Goal: Task Accomplishment & Management: Use online tool/utility

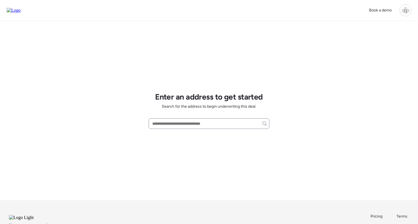
click at [203, 128] on div at bounding box center [209, 123] width 121 height 11
click at [206, 127] on input "text" at bounding box center [209, 124] width 116 height 8
paste input "**********"
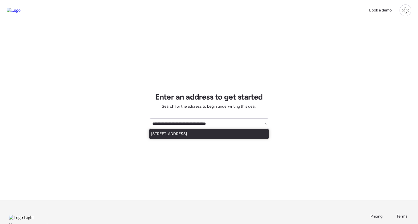
click at [187, 132] on span "[STREET_ADDRESS]" at bounding box center [169, 134] width 36 height 6
type input "**********"
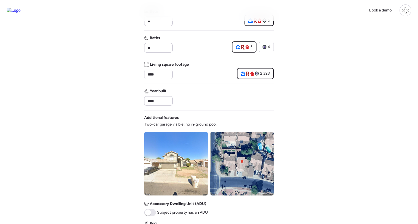
scroll to position [225, 0]
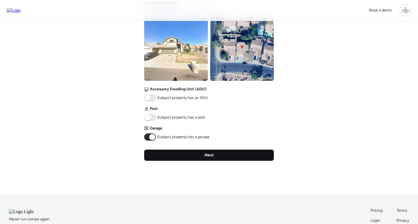
click at [232, 155] on div "Next" at bounding box center [209, 155] width 130 height 11
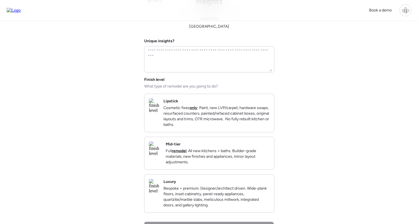
scroll to position [0, 0]
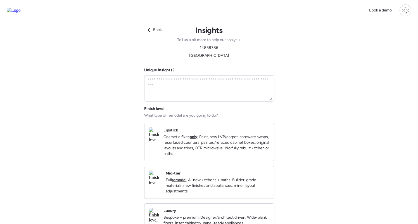
click at [198, 178] on div "Mid-tier Full remodel . All new kitchens + baths. Builder-grade materials, new …" at bounding box center [218, 182] width 104 height 23
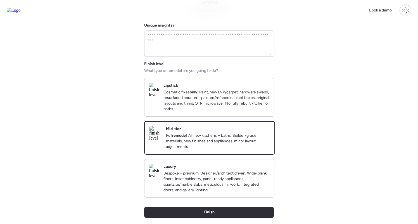
scroll to position [67, 0]
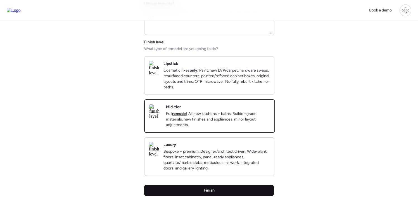
click at [203, 194] on div "Back Insights Tell us a bit more to help our analysis. 14858786 [GEOGRAPHIC_DAT…" at bounding box center [209, 91] width 130 height 275
click at [212, 193] on span "Finish" at bounding box center [209, 191] width 11 height 6
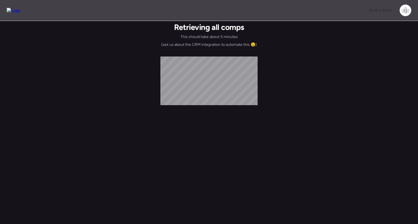
scroll to position [0, 0]
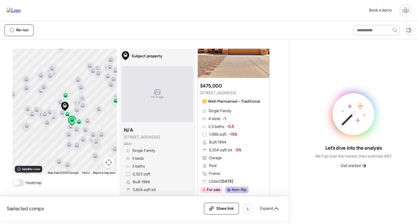
scroll to position [342, 0]
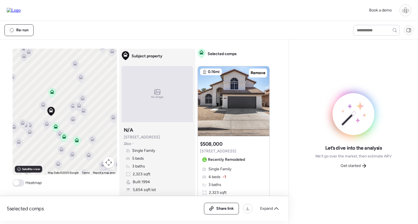
click at [78, 107] on icon at bounding box center [79, 107] width 4 height 2
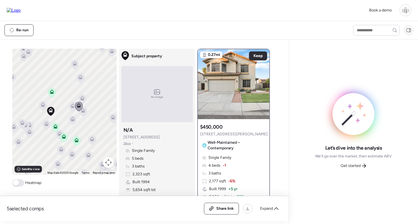
click at [85, 113] on icon at bounding box center [83, 111] width 8 height 9
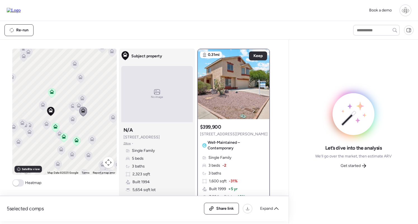
click at [70, 107] on icon at bounding box center [73, 106] width 8 height 9
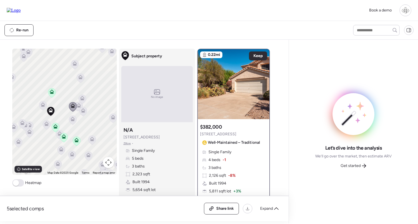
click at [72, 121] on icon at bounding box center [73, 120] width 4 height 2
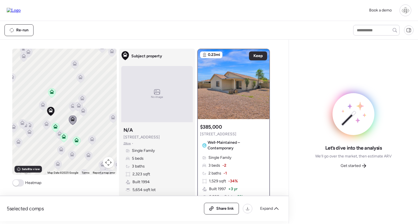
click at [46, 124] on icon at bounding box center [46, 125] width 4 height 2
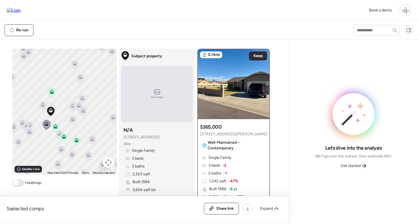
click at [27, 136] on icon at bounding box center [29, 133] width 8 height 10
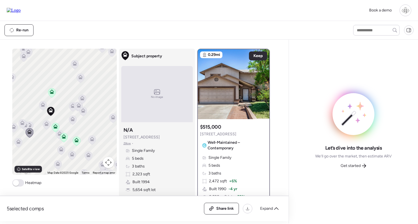
click at [20, 128] on icon at bounding box center [22, 124] width 8 height 10
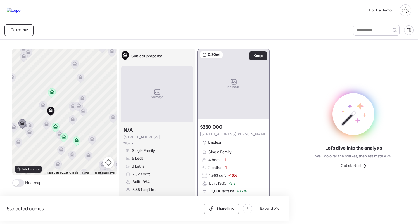
click at [18, 144] on div at bounding box center [19, 143] width 8 height 10
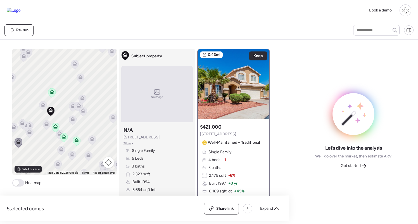
drag, startPoint x: 15, startPoint y: 127, endPoint x: 19, endPoint y: 125, distance: 4.4
click at [15, 127] on icon at bounding box center [13, 125] width 4 height 3
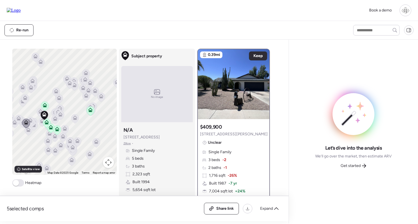
click at [20, 107] on icon at bounding box center [23, 102] width 8 height 10
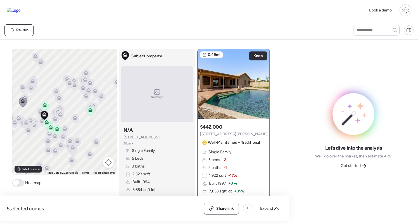
click at [26, 98] on icon at bounding box center [23, 102] width 8 height 10
click at [354, 163] on span "Get started" at bounding box center [351, 166] width 20 height 6
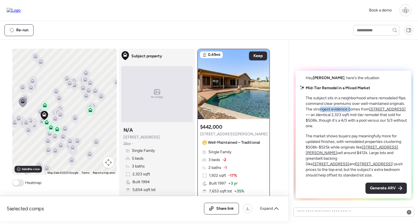
drag, startPoint x: 321, startPoint y: 115, endPoint x: 351, endPoint y: 115, distance: 29.7
click at [351, 115] on p "The subject sits in a neighborhood where remodeled flips command clear premiums…" at bounding box center [356, 112] width 101 height 34
click at [381, 112] on u "[STREET_ADDRESS]" at bounding box center [388, 109] width 36 height 5
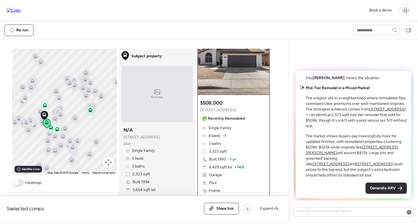
scroll to position [10, 0]
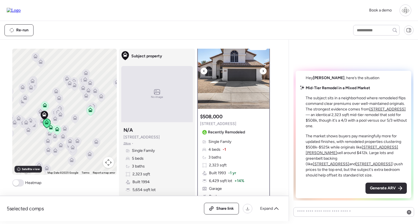
click at [240, 74] on img at bounding box center [234, 74] width 72 height 70
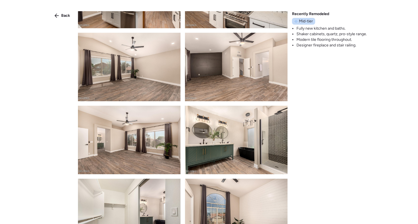
scroll to position [673, 0]
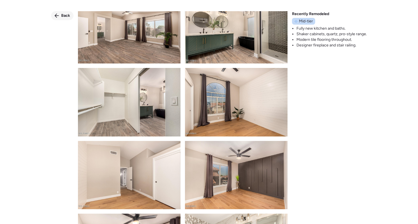
click at [67, 14] on span "Back" at bounding box center [65, 16] width 9 height 6
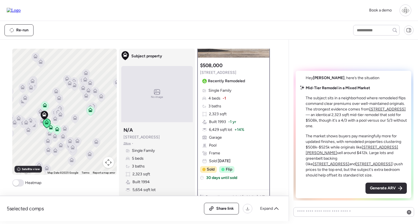
scroll to position [62, 0]
drag, startPoint x: 361, startPoint y: 140, endPoint x: 389, endPoint y: 140, distance: 28.0
click at [389, 140] on p "The market shows buyers pay meaningfully more for updated finishes, with remode…" at bounding box center [356, 155] width 101 height 45
drag, startPoint x: 348, startPoint y: 147, endPoint x: 371, endPoint y: 147, distance: 23.2
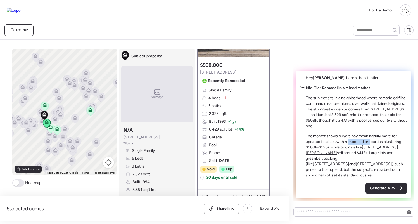
click at [371, 147] on p "The market shows buyers pay meaningfully more for updated finishes, with remode…" at bounding box center [356, 155] width 101 height 45
click at [371, 152] on u "[STREET_ADDRESS][PERSON_NAME]" at bounding box center [352, 150] width 93 height 10
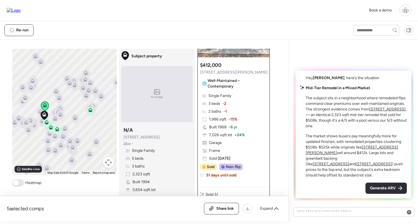
scroll to position [0, 0]
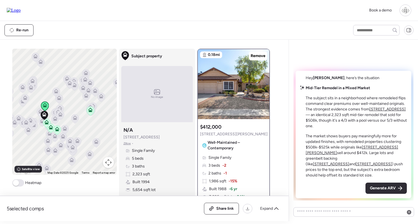
click at [356, 164] on u "[STREET_ADDRESS]" at bounding box center [374, 164] width 36 height 5
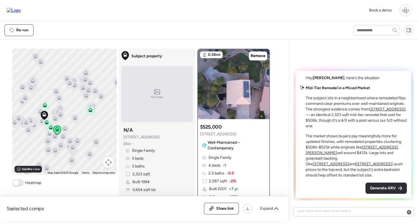
click at [317, 163] on u "[STREET_ADDRESS]" at bounding box center [331, 164] width 36 height 5
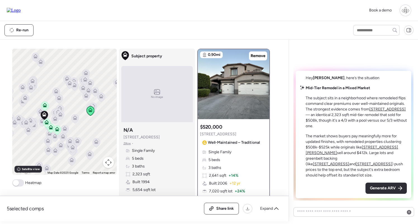
click at [356, 163] on u "[STREET_ADDRESS]" at bounding box center [374, 164] width 36 height 5
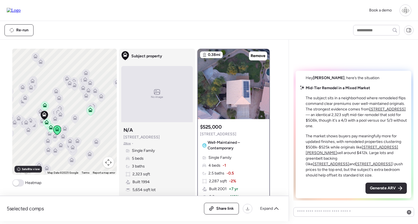
click at [361, 172] on p "The market shows buyers pay meaningfully more for updated finishes, with remode…" at bounding box center [356, 155] width 101 height 45
click at [384, 188] on span "Generate ARV" at bounding box center [383, 188] width 26 height 6
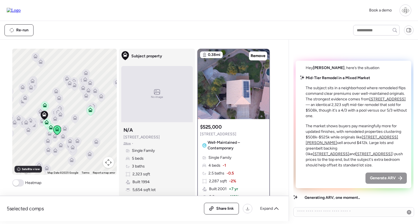
click at [62, 137] on icon at bounding box center [63, 138] width 4 height 2
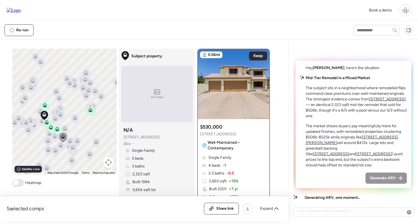
click at [62, 148] on icon at bounding box center [61, 146] width 8 height 9
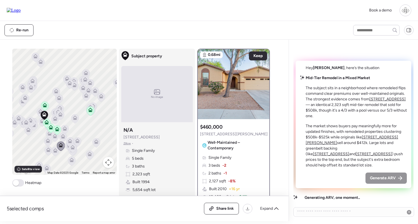
click at [46, 149] on icon at bounding box center [48, 149] width 4 height 4
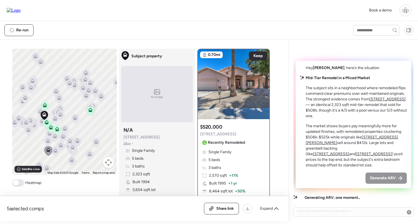
click at [47, 142] on icon at bounding box center [48, 142] width 4 height 2
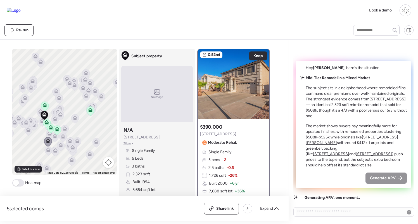
click at [49, 151] on icon at bounding box center [48, 151] width 4 height 2
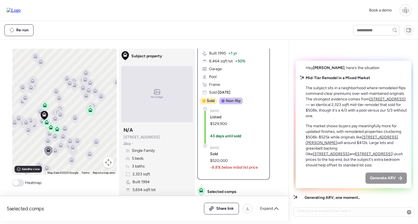
scroll to position [131, 0]
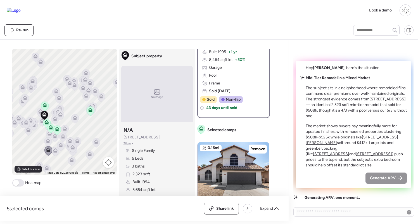
click at [29, 133] on icon at bounding box center [29, 130] width 8 height 9
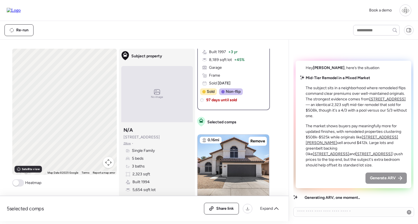
scroll to position [0, 0]
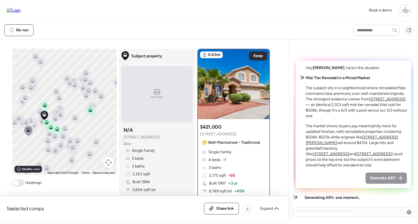
click at [25, 123] on icon at bounding box center [26, 122] width 4 height 4
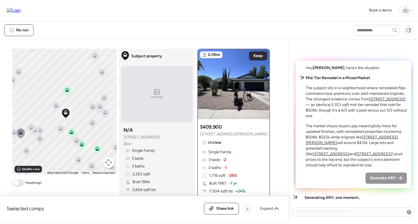
click at [31, 130] on icon at bounding box center [31, 128] width 8 height 9
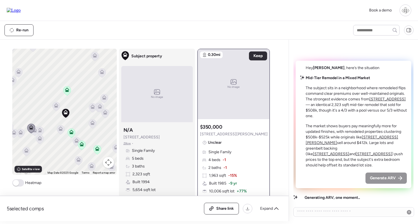
click at [41, 141] on icon at bounding box center [40, 139] width 8 height 9
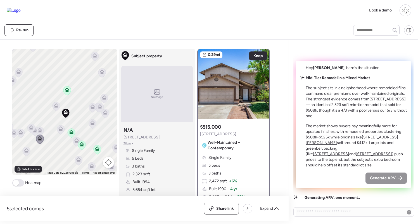
click at [41, 130] on icon at bounding box center [39, 129] width 4 height 3
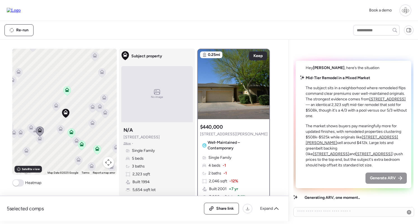
click at [60, 130] on icon at bounding box center [61, 130] width 4 height 2
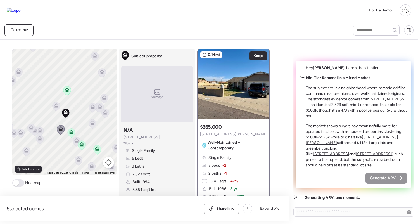
click at [55, 104] on icon at bounding box center [56, 105] width 4 height 4
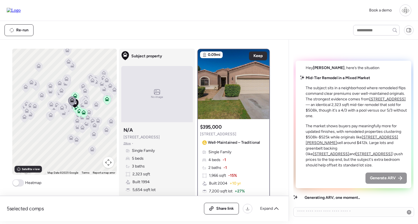
click at [87, 92] on icon at bounding box center [85, 91] width 8 height 9
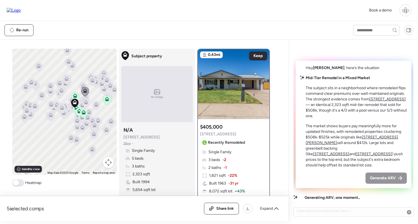
click at [82, 85] on icon at bounding box center [83, 86] width 4 height 4
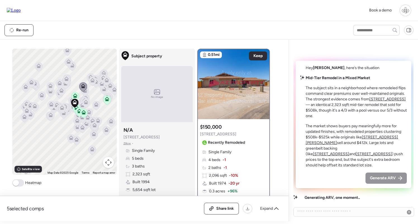
click at [62, 91] on icon at bounding box center [61, 90] width 4 height 4
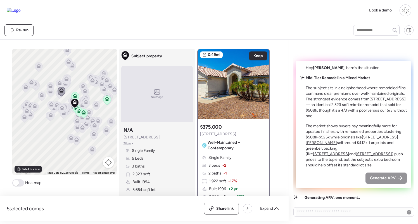
click at [67, 78] on icon at bounding box center [66, 78] width 4 height 4
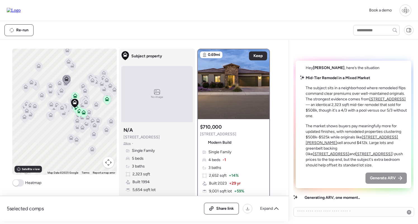
click at [57, 83] on icon at bounding box center [60, 83] width 8 height 9
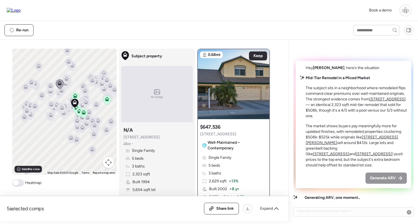
click at [46, 88] on div "To navigate, press the arrow keys. To activate drag with keyboard, press Alt + …" at bounding box center [64, 112] width 105 height 126
click at [45, 98] on icon at bounding box center [42, 96] width 8 height 10
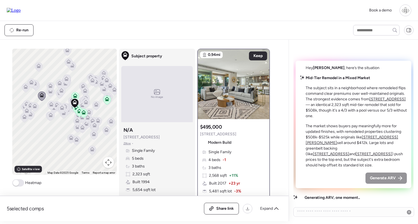
click at [53, 86] on icon at bounding box center [51, 86] width 8 height 9
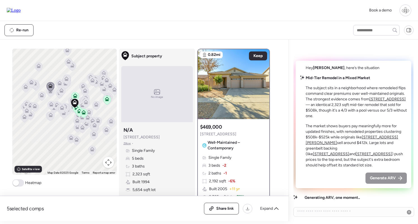
click at [56, 93] on icon at bounding box center [60, 94] width 8 height 10
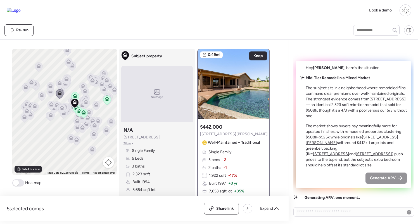
click at [34, 102] on icon at bounding box center [31, 107] width 8 height 10
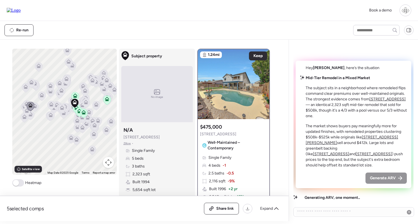
click at [30, 118] on icon at bounding box center [31, 115] width 8 height 9
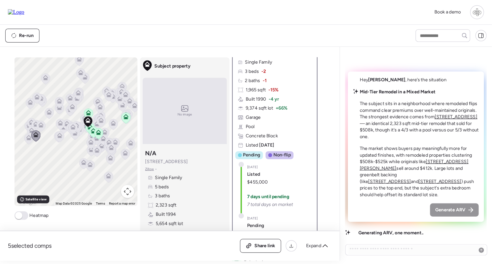
scroll to position [107, 0]
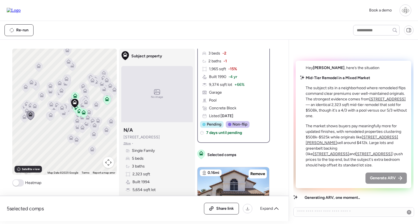
click at [112, 190] on div "To navigate, press the arrow keys. To activate drag with keyboard, press Alt + …" at bounding box center [143, 135] width 262 height 173
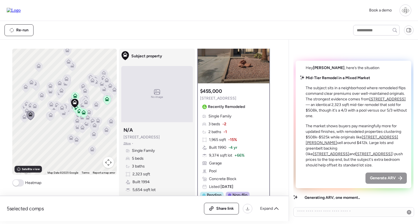
scroll to position [0, 0]
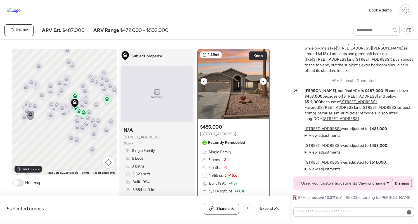
click at [227, 77] on img at bounding box center [234, 84] width 72 height 70
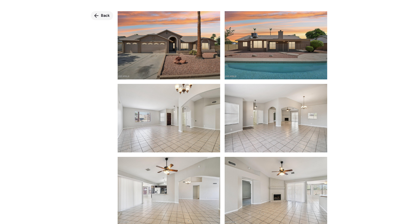
click at [105, 14] on span "Back" at bounding box center [105, 16] width 9 height 6
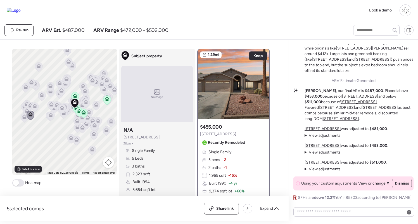
scroll to position [-15, 0]
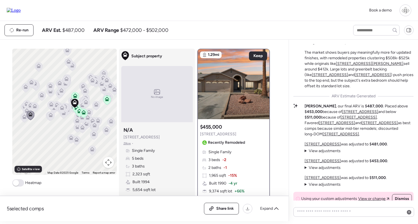
click at [341, 120] on u "[STREET_ADDRESS]" at bounding box center [359, 117] width 36 height 5
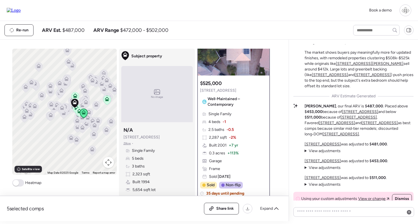
scroll to position [45, 0]
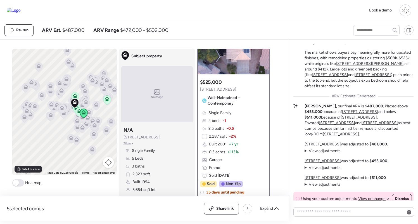
click at [342, 114] on u "[STREET_ADDRESS]" at bounding box center [360, 111] width 36 height 5
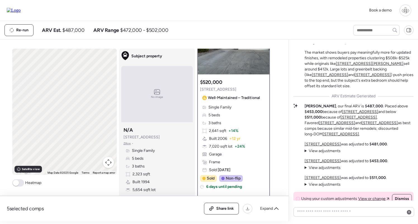
scroll to position [0, 0]
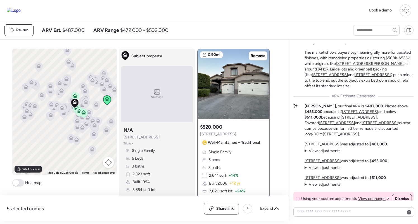
click at [356, 122] on u "[STREET_ADDRESS]" at bounding box center [337, 123] width 36 height 5
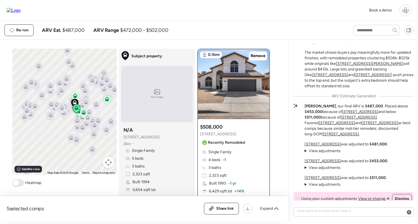
click at [398, 123] on u "[STREET_ADDRESS]" at bounding box center [380, 123] width 36 height 5
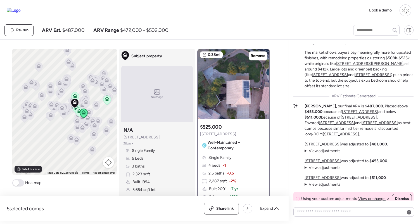
click at [356, 122] on u "[STREET_ADDRESS]" at bounding box center [337, 123] width 36 height 5
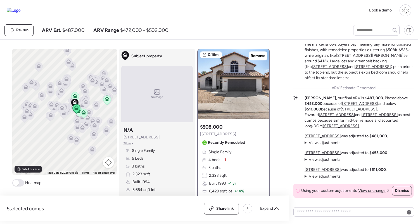
scroll to position [-5, 0]
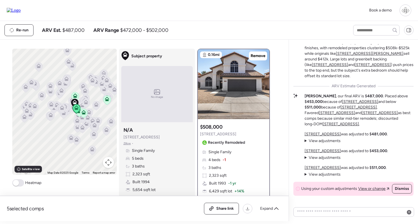
click at [322, 139] on span "View adjustments" at bounding box center [325, 140] width 32 height 5
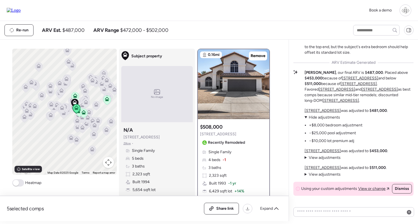
click at [321, 109] on u "[STREET_ADDRESS]" at bounding box center [323, 110] width 36 height 5
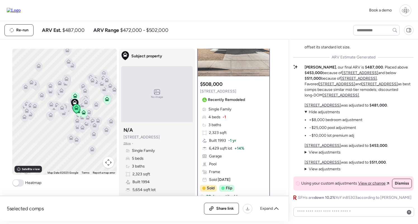
scroll to position [0, 0]
click at [321, 163] on u "[STREET_ADDRESS]" at bounding box center [323, 162] width 36 height 5
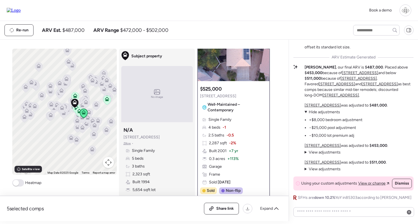
scroll to position [39, 0]
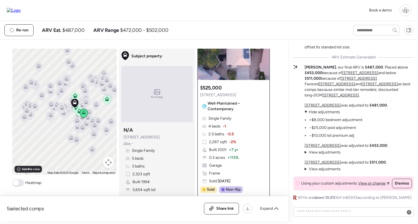
click at [332, 170] on span "View adjustments" at bounding box center [325, 169] width 32 height 5
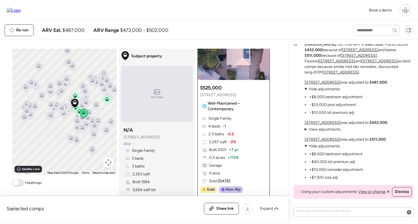
scroll to position [-10, 0]
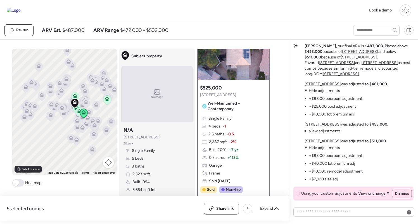
click at [331, 130] on span "View adjustments" at bounding box center [325, 131] width 32 height 5
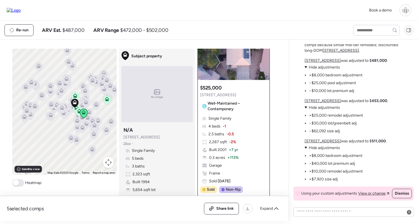
click at [326, 101] on u "[STREET_ADDRESS]" at bounding box center [323, 100] width 36 height 5
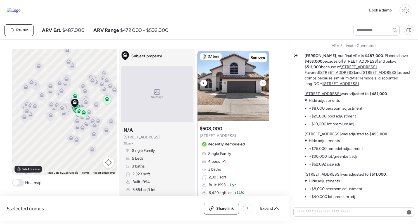
scroll to position [276, 0]
click at [228, 76] on img at bounding box center [234, 86] width 72 height 70
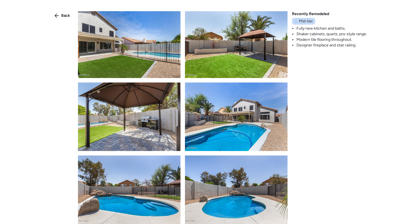
scroll to position [1242, 0]
click at [64, 16] on span "Back" at bounding box center [65, 16] width 9 height 6
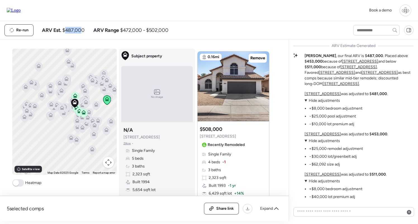
drag, startPoint x: 66, startPoint y: 31, endPoint x: 82, endPoint y: 31, distance: 15.7
click at [82, 31] on span "$487,000" at bounding box center [73, 30] width 22 height 7
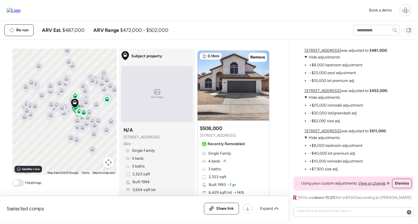
scroll to position [267, 0]
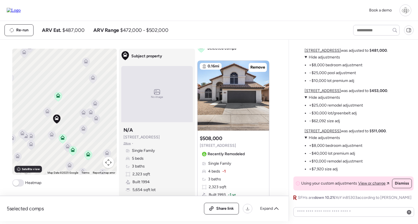
click at [62, 137] on icon at bounding box center [62, 137] width 4 height 4
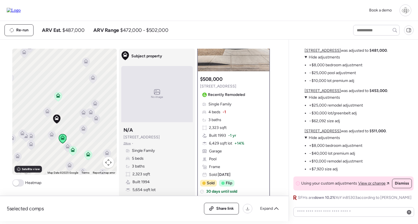
scroll to position [18, 0]
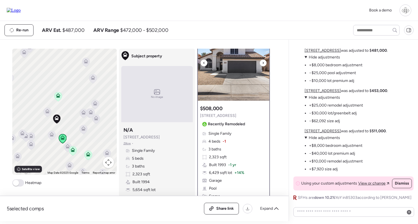
click at [228, 84] on img at bounding box center [234, 66] width 72 height 70
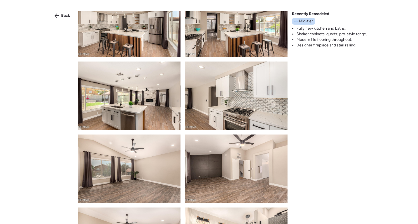
scroll to position [461, 0]
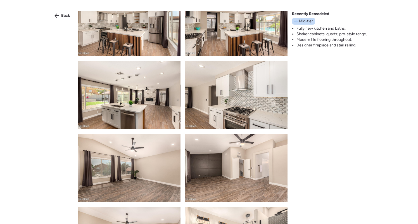
click at [232, 93] on img at bounding box center [236, 95] width 103 height 69
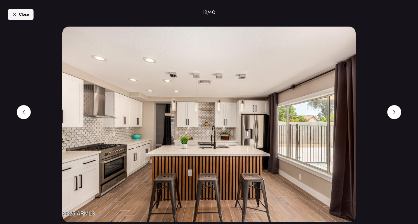
click at [23, 14] on span "Close" at bounding box center [24, 15] width 10 height 6
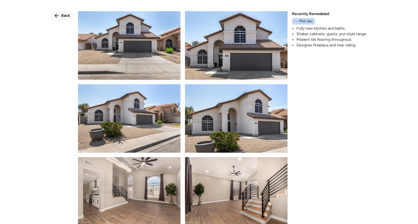
click at [60, 17] on div "Back" at bounding box center [62, 15] width 22 height 9
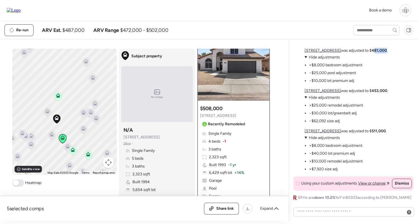
drag, startPoint x: 370, startPoint y: 51, endPoint x: 382, endPoint y: 51, distance: 12.0
click at [382, 51] on strong "481,000" at bounding box center [379, 50] width 15 height 5
drag, startPoint x: 60, startPoint y: 29, endPoint x: 82, endPoint y: 30, distance: 21.6
click at [82, 30] on div "ARV Est. $487,000" at bounding box center [63, 30] width 43 height 7
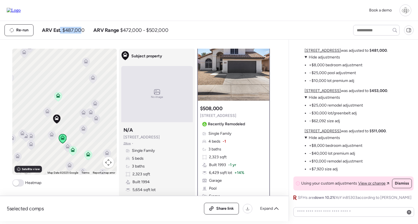
click at [82, 30] on span "$487,000" at bounding box center [73, 30] width 22 height 7
drag, startPoint x: 68, startPoint y: 28, endPoint x: 80, endPoint y: 27, distance: 12.0
click at [80, 27] on div "ARV Est. $487,000" at bounding box center [63, 30] width 43 height 7
click at [80, 27] on span "$487,000" at bounding box center [73, 30] width 22 height 7
click at [46, 112] on icon at bounding box center [47, 111] width 4 height 4
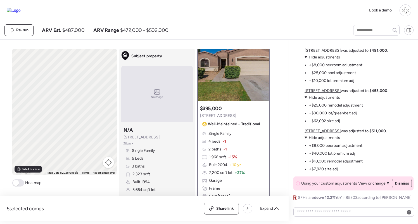
scroll to position [0, 0]
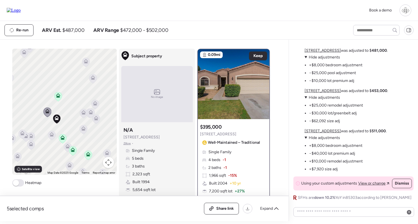
click at [51, 136] on icon at bounding box center [52, 136] width 4 height 2
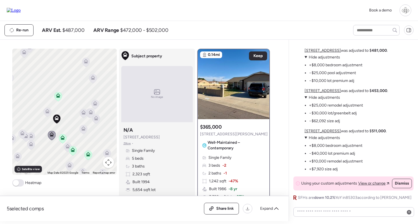
click at [58, 94] on icon at bounding box center [58, 94] width 4 height 3
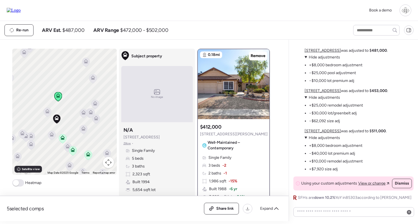
click at [63, 143] on icon at bounding box center [63, 139] width 8 height 10
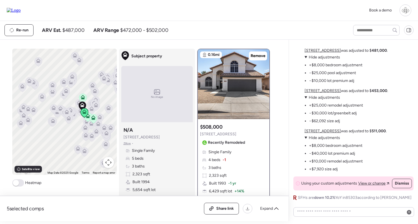
click at [72, 82] on icon at bounding box center [73, 77] width 8 height 9
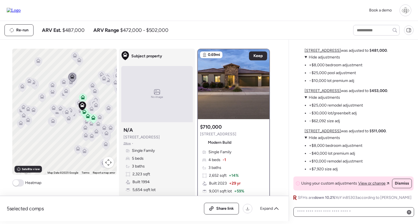
click at [342, 211] on textarea at bounding box center [354, 212] width 116 height 8
drag, startPoint x: 312, startPoint y: 200, endPoint x: 356, endPoint y: 194, distance: 44.9
click at [356, 194] on div "Mid-Tier Remodel in a Mixed Market The subject sits in a neighborhood where rem…" at bounding box center [354, 57] width 120 height 287
click at [336, 210] on textarea "******" at bounding box center [354, 213] width 116 height 10
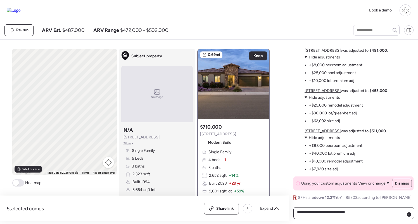
type textarea "**********"
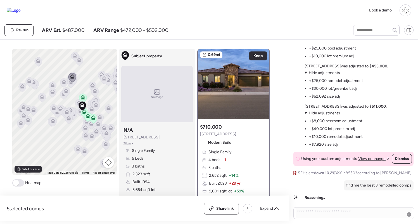
click at [68, 90] on icon at bounding box center [66, 91] width 4 height 4
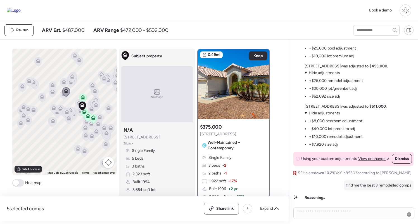
click at [62, 80] on icon at bounding box center [64, 81] width 4 height 4
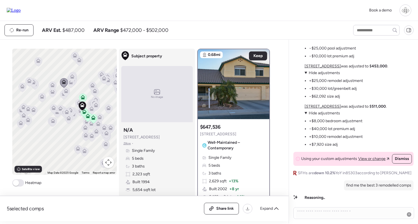
click at [52, 86] on icon at bounding box center [53, 86] width 4 height 2
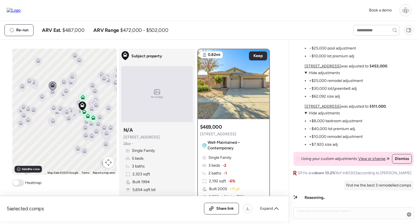
click at [54, 95] on icon at bounding box center [53, 92] width 8 height 9
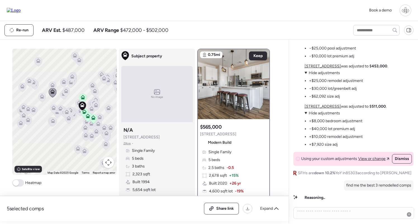
click at [51, 122] on icon at bounding box center [53, 121] width 4 height 4
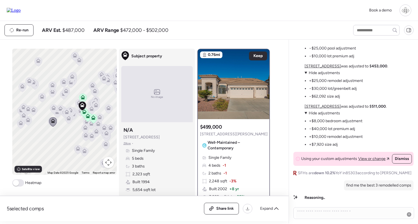
click at [54, 107] on icon at bounding box center [53, 106] width 4 height 3
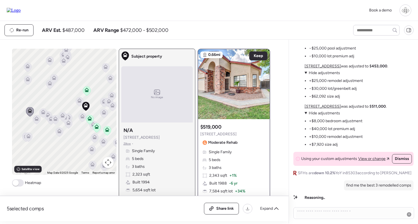
click at [78, 108] on div "To navigate, press the arrow keys. To activate drag with keyboard, press Alt + …" at bounding box center [64, 112] width 105 height 126
click at [82, 116] on icon at bounding box center [82, 116] width 4 height 4
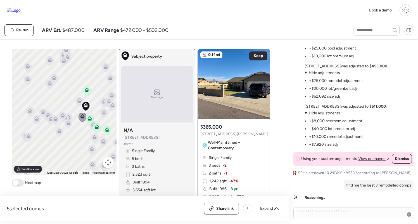
click at [82, 105] on icon at bounding box center [86, 107] width 8 height 10
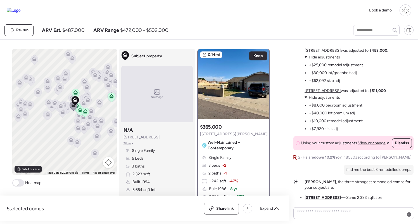
click at [111, 98] on icon at bounding box center [112, 98] width 4 height 2
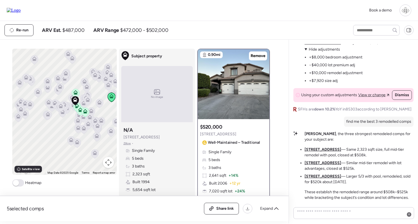
click at [316, 147] on div "[PERSON_NAME] , the three strongest remodeled comps for your subject are: [STRE…" at bounding box center [359, 165] width 109 height 69
click at [316, 147] on u "[STREET_ADDRESS]" at bounding box center [323, 149] width 37 height 5
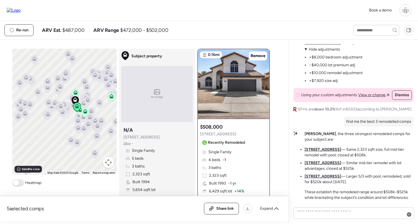
click at [322, 163] on u "[STREET_ADDRESS]" at bounding box center [323, 163] width 37 height 5
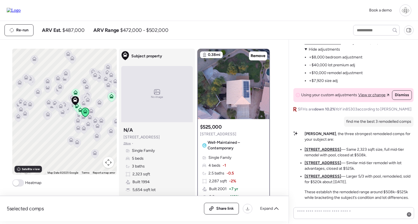
click at [320, 175] on u "[STREET_ADDRESS]" at bounding box center [323, 176] width 37 height 5
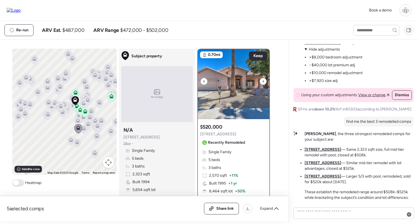
click at [227, 93] on img at bounding box center [234, 84] width 72 height 70
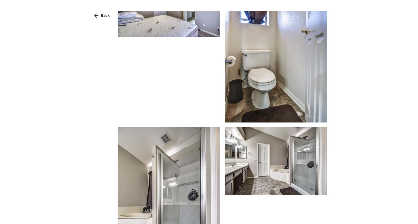
scroll to position [1298, 0]
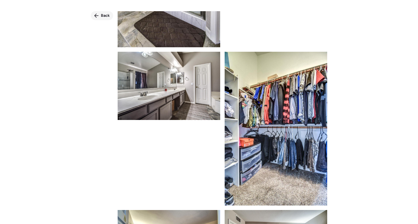
click at [92, 17] on div "Back" at bounding box center [102, 15] width 22 height 9
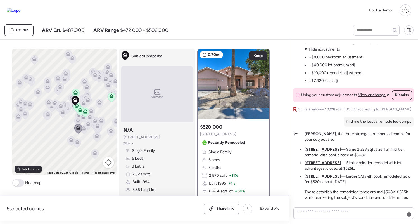
click at [255, 175] on div "Single Family 5 beds 3 baths 2,570 sqft + 11% Built 1995 + 1 yr 8,464 sqft lot …" at bounding box center [233, 187] width 67 height 76
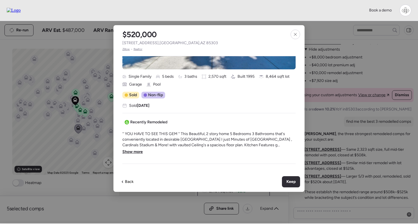
scroll to position [154, 0]
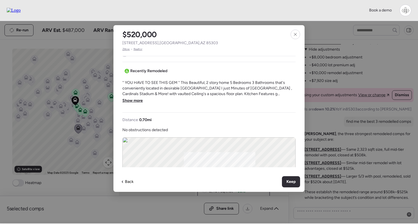
click at [140, 101] on span "Show more" at bounding box center [133, 101] width 20 height 6
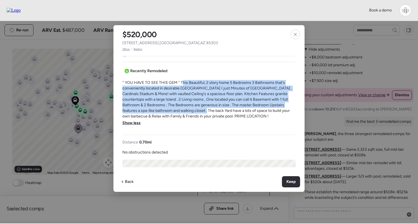
drag, startPoint x: 184, startPoint y: 82, endPoint x: 201, endPoint y: 108, distance: 30.6
click at [201, 108] on span "'' YOU HAVE TO SEE THIS GEM '' This Beautiful, 2 story home 5 Bedrooms 3 Bathro…" at bounding box center [209, 99] width 173 height 39
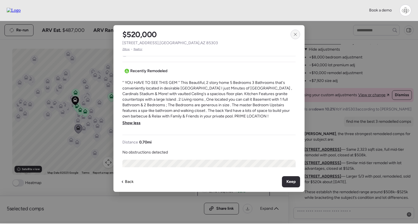
click at [298, 36] on icon at bounding box center [295, 34] width 4 height 4
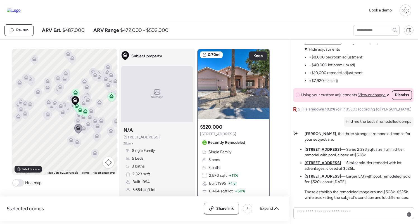
click at [63, 107] on icon at bounding box center [60, 106] width 4 height 4
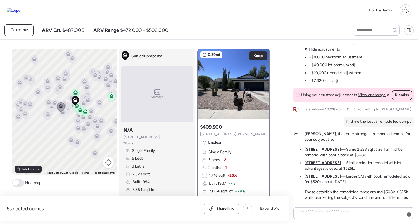
click at [48, 105] on icon at bounding box center [49, 103] width 8 height 9
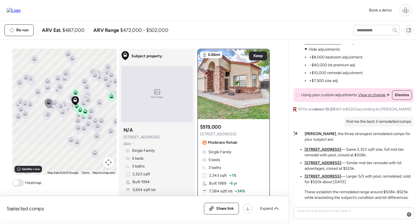
click at [48, 118] on icon at bounding box center [48, 115] width 8 height 9
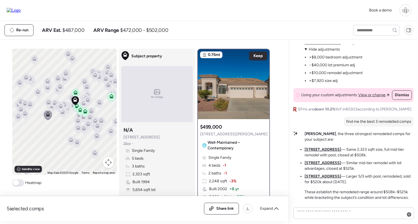
click at [68, 112] on div at bounding box center [65, 107] width 8 height 10
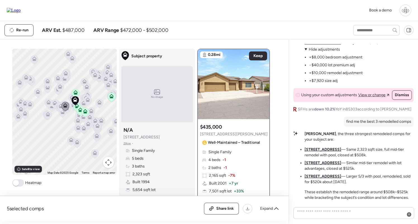
click at [47, 103] on icon at bounding box center [49, 103] width 4 height 2
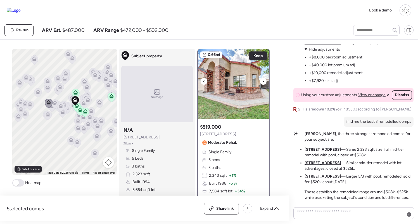
click at [215, 98] on img at bounding box center [234, 84] width 72 height 70
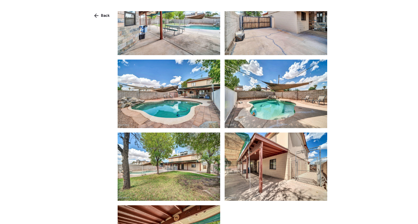
scroll to position [1554, 0]
click at [95, 13] on div "Back" at bounding box center [102, 15] width 22 height 9
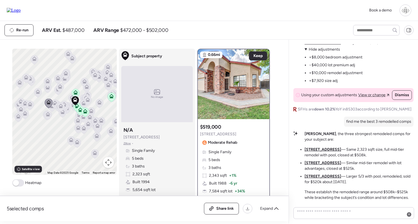
click at [228, 147] on div "Moderate Rehab" at bounding box center [219, 142] width 39 height 9
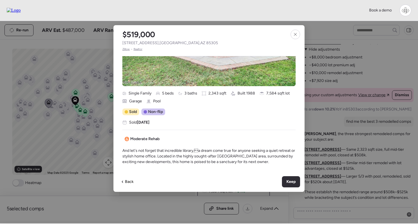
scroll to position [117, 0]
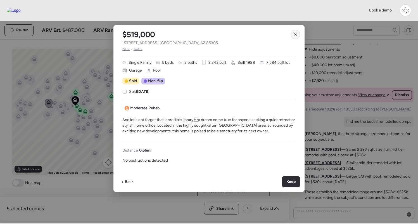
click at [294, 36] on icon at bounding box center [295, 34] width 4 height 4
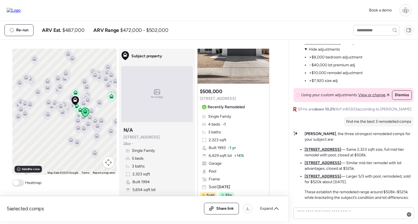
scroll to position [244, 0]
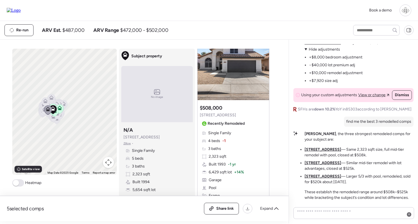
drag, startPoint x: 105, startPoint y: 100, endPoint x: 67, endPoint y: 100, distance: 38.0
click at [67, 100] on div "To navigate, press the arrow keys. To activate drag with keyboard, press Alt + …" at bounding box center [64, 112] width 105 height 126
drag, startPoint x: 75, startPoint y: 133, endPoint x: 92, endPoint y: 41, distance: 93.7
click at [92, 41] on div "5 selected comps All (5) ARV (5) As-is (0) Share link Expand Comps list To navi…" at bounding box center [143, 131] width 287 height 182
drag, startPoint x: 83, startPoint y: 70, endPoint x: 109, endPoint y: 70, distance: 25.5
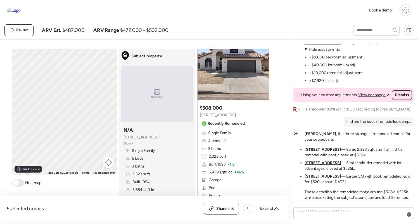
click at [108, 70] on div "To navigate, press the arrow keys. To activate drag with keyboard, press Alt + …" at bounding box center [64, 112] width 105 height 126
drag, startPoint x: 88, startPoint y: 73, endPoint x: 88, endPoint y: 109, distance: 36.4
click at [88, 109] on div "To navigate, press the arrow keys. To activate drag with keyboard, press Alt + …" at bounding box center [64, 112] width 105 height 126
drag, startPoint x: 90, startPoint y: 109, endPoint x: 41, endPoint y: 113, distance: 48.8
click at [41, 113] on div "To navigate, press the arrow keys. To activate drag with keyboard, press Alt + …" at bounding box center [64, 112] width 105 height 126
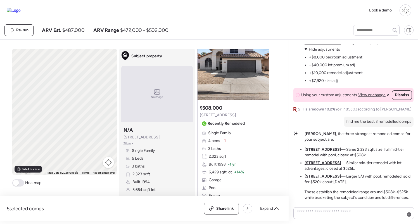
drag, startPoint x: 76, startPoint y: 118, endPoint x: 25, endPoint y: 159, distance: 65.1
click at [25, 159] on div "To navigate, press the arrow keys. To activate drag with keyboard, press Alt + …" at bounding box center [64, 112] width 105 height 126
drag, startPoint x: 28, startPoint y: 155, endPoint x: 65, endPoint y: 132, distance: 43.6
click at [64, 133] on div "To navigate, press the arrow keys. To activate drag with keyboard, press Alt + …" at bounding box center [64, 112] width 105 height 126
drag, startPoint x: 65, startPoint y: 132, endPoint x: 78, endPoint y: 133, distance: 13.2
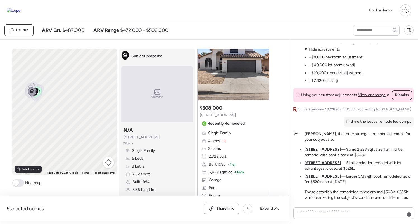
click at [78, 133] on div "To navigate, press the arrow keys. To activate drag with keyboard, press Alt + …" at bounding box center [64, 112] width 105 height 126
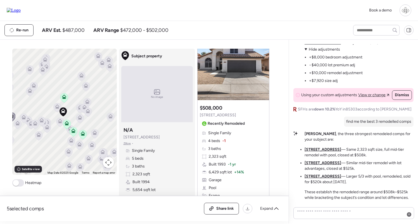
click at [81, 119] on icon at bounding box center [80, 117] width 4 height 4
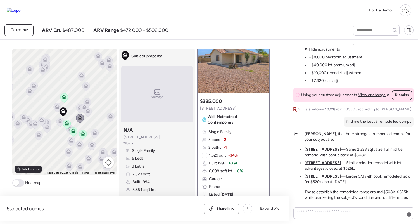
scroll to position [0, 0]
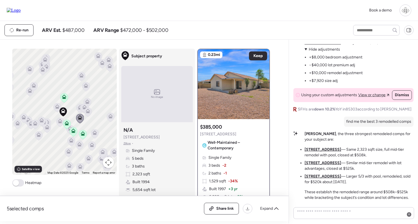
click at [58, 105] on icon at bounding box center [57, 106] width 4 height 4
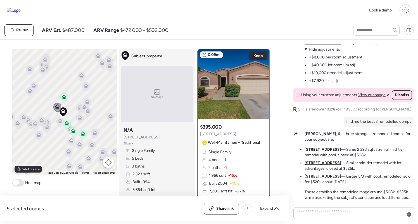
click at [61, 122] on icon at bounding box center [60, 122] width 4 height 2
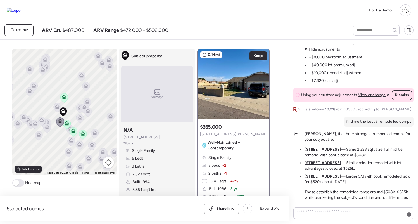
click at [320, 163] on u "[STREET_ADDRESS]" at bounding box center [323, 163] width 37 height 5
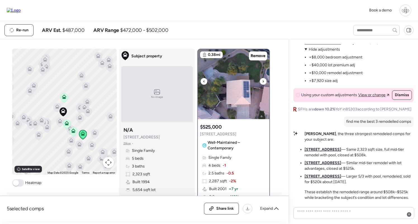
click at [237, 96] on img at bounding box center [234, 84] width 72 height 70
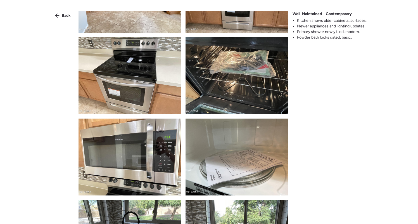
scroll to position [620, 0]
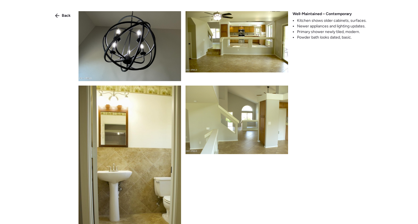
drag, startPoint x: 59, startPoint y: 13, endPoint x: 140, endPoint y: 51, distance: 90.0
click at [59, 13] on div "Back" at bounding box center [63, 15] width 22 height 9
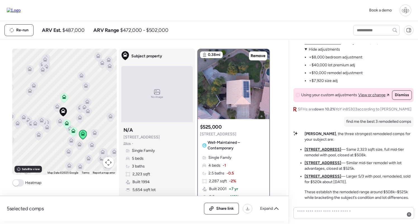
click at [319, 175] on u "[STREET_ADDRESS]" at bounding box center [323, 176] width 37 height 5
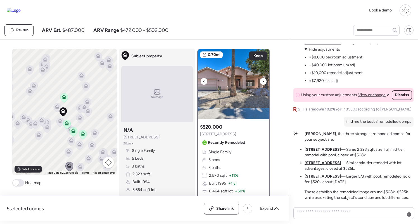
click at [225, 89] on img at bounding box center [234, 84] width 72 height 70
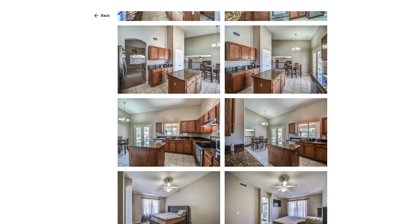
scroll to position [1045, 0]
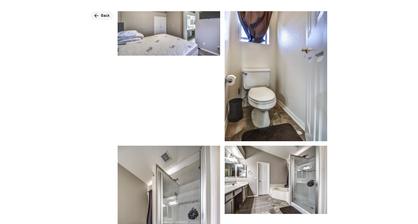
click at [95, 17] on icon at bounding box center [96, 15] width 4 height 4
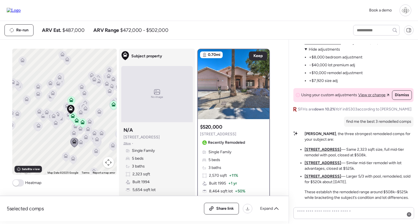
click at [83, 143] on icon at bounding box center [81, 142] width 8 height 9
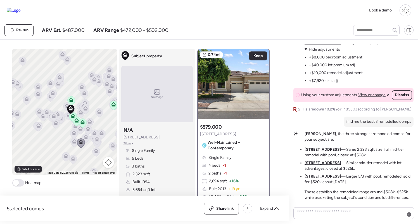
drag, startPoint x: 162, startPoint y: 137, endPoint x: 123, endPoint y: 137, distance: 39.7
click at [123, 137] on div "Subject property N/A [STREET_ADDRESS] • Single Family 5 beds 3 baths 2,323 sqft…" at bounding box center [157, 167] width 72 height 86
copy span "[STREET_ADDRESS]"
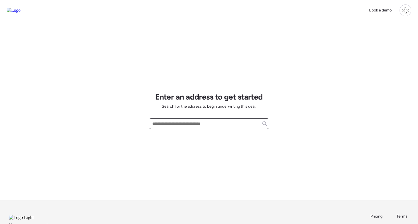
click at [205, 124] on input "text" at bounding box center [209, 124] width 116 height 8
paste input "**********"
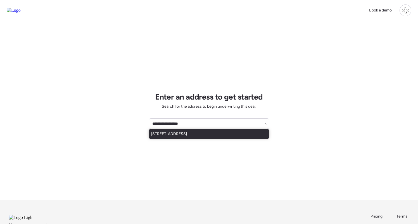
click at [187, 130] on div "[STREET_ADDRESS]" at bounding box center [209, 134] width 121 height 10
type input "**********"
